Goal: Information Seeking & Learning: Learn about a topic

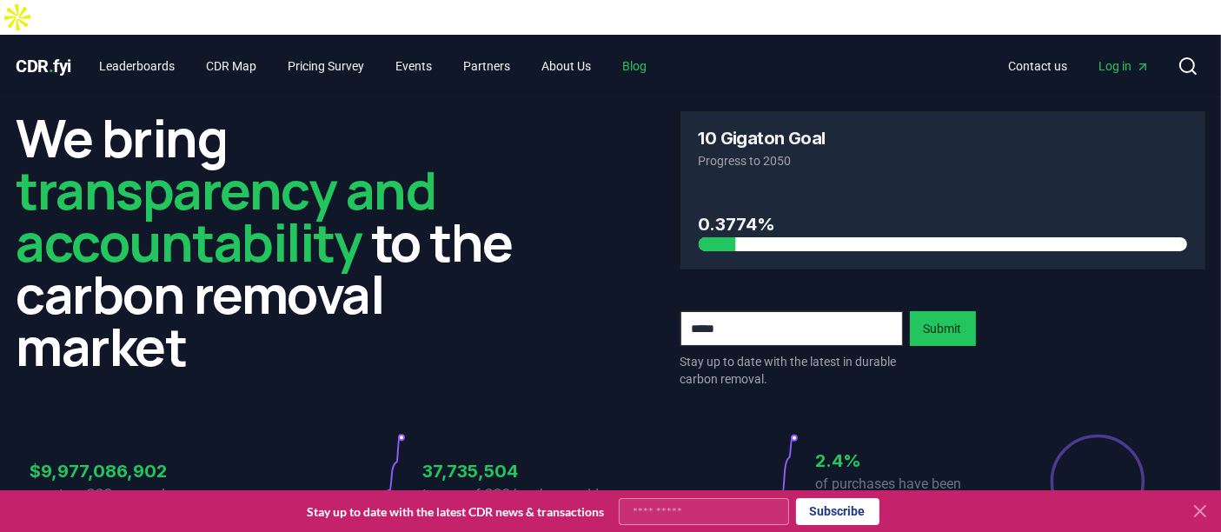
click at [643, 50] on link "Blog" at bounding box center [634, 65] width 52 height 31
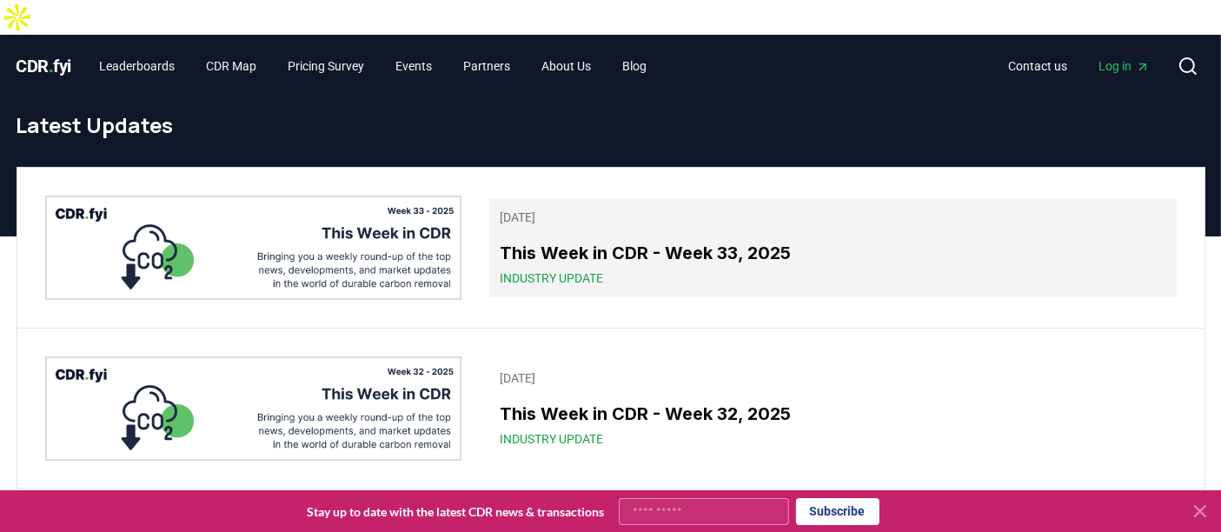
click at [674, 240] on h3 "This Week in CDR - Week 33, 2025" at bounding box center [833, 253] width 666 height 26
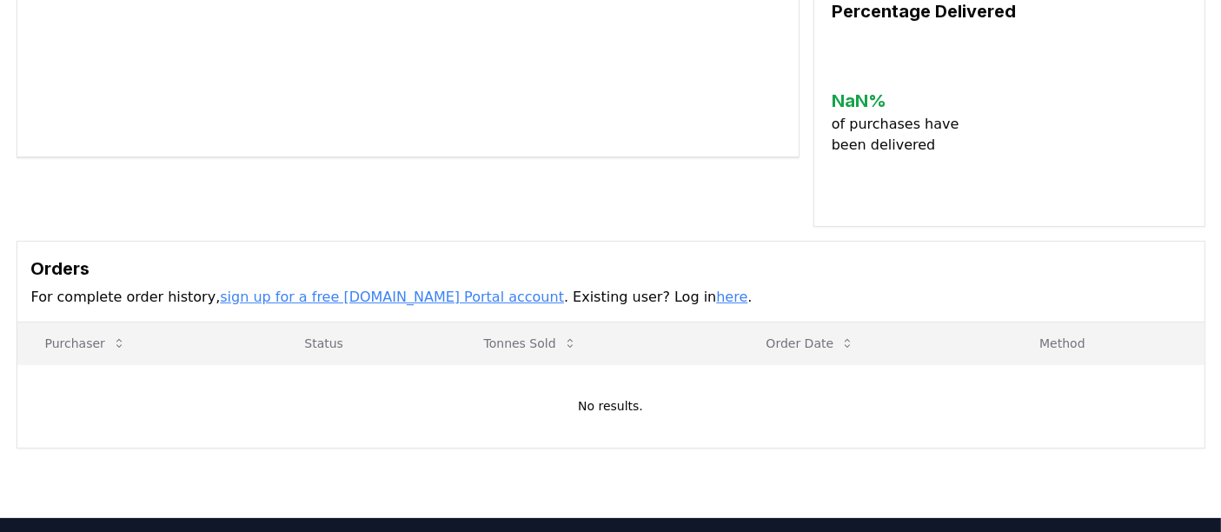
scroll to position [382, 0]
